Goal: Task Accomplishment & Management: Manage account settings

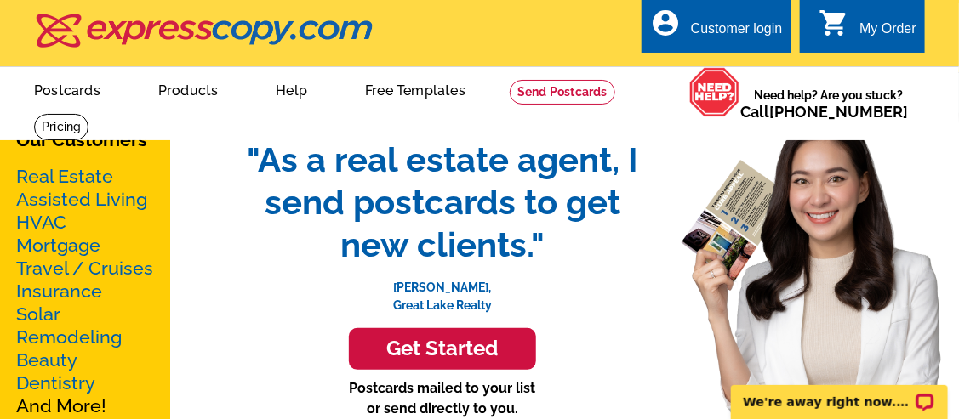
click at [708, 33] on div "Customer login" at bounding box center [737, 33] width 92 height 24
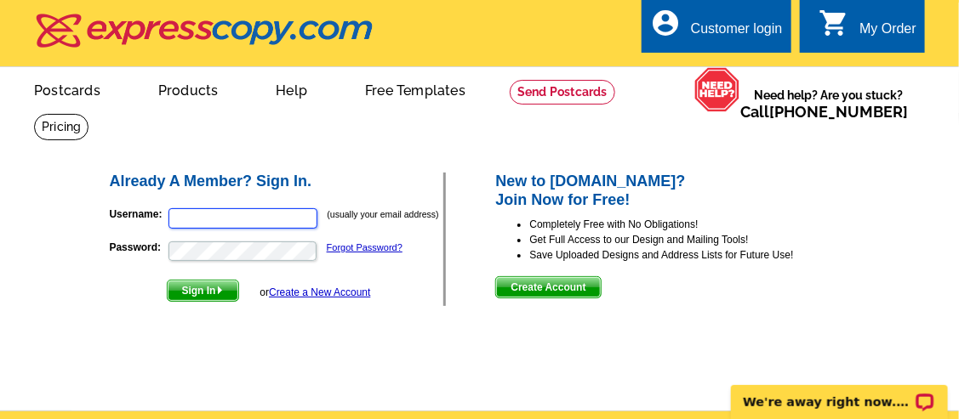
type input "tahoebrenda@yahoo.com"
click at [202, 290] on span "Sign In" at bounding box center [203, 291] width 71 height 20
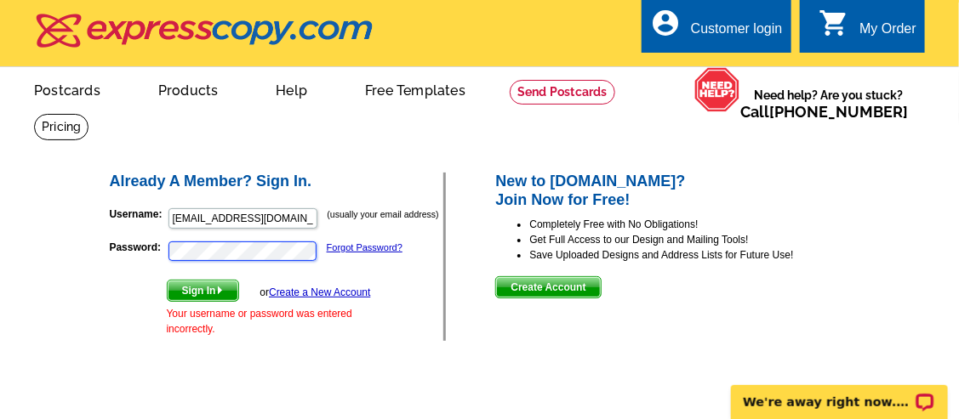
click at [167, 280] on button "Sign In" at bounding box center [203, 291] width 72 height 22
